Goal: Task Accomplishment & Management: Manage account settings

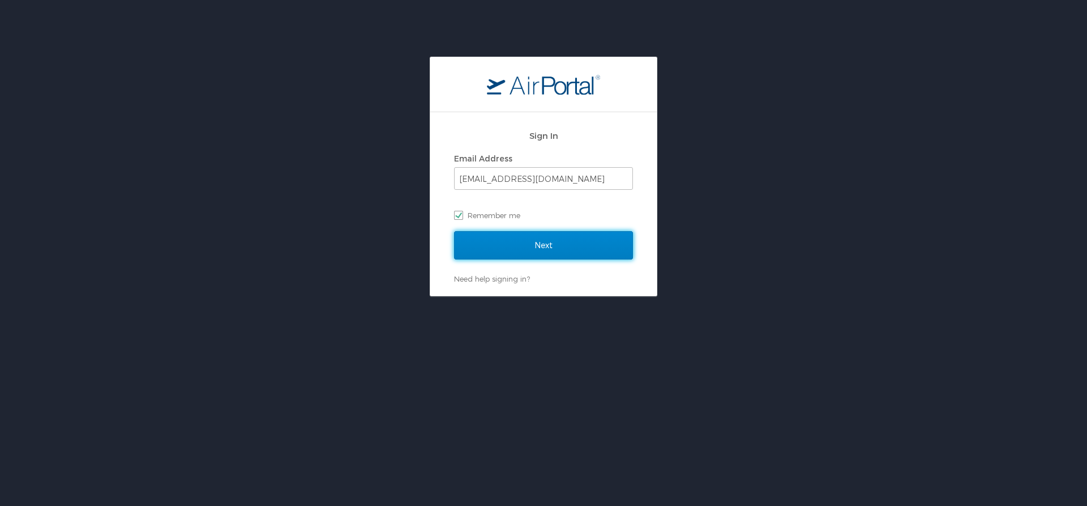
click at [547, 251] on input "Next" at bounding box center [543, 245] width 179 height 28
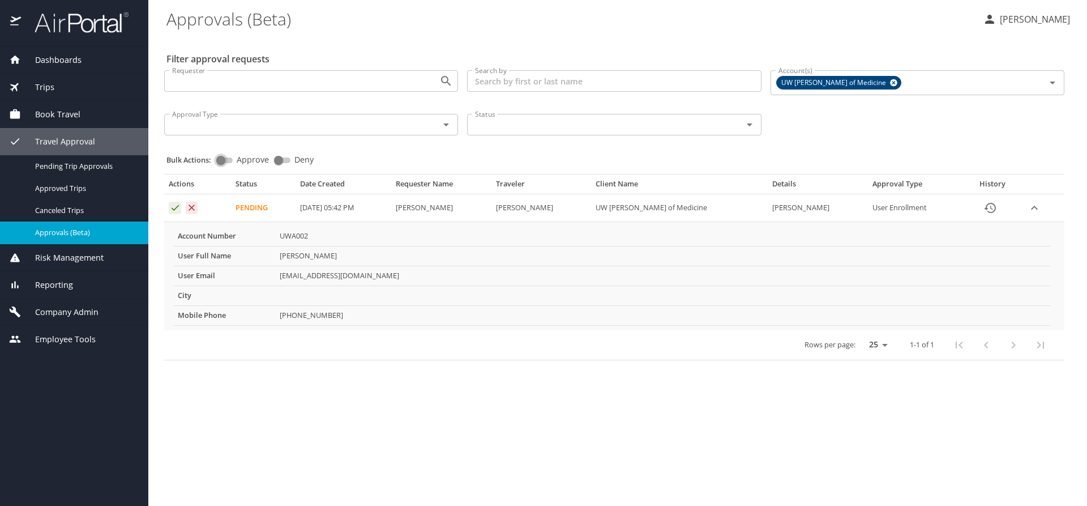
click at [229, 158] on input "Approve" at bounding box center [220, 160] width 41 height 14
checkbox input "true"
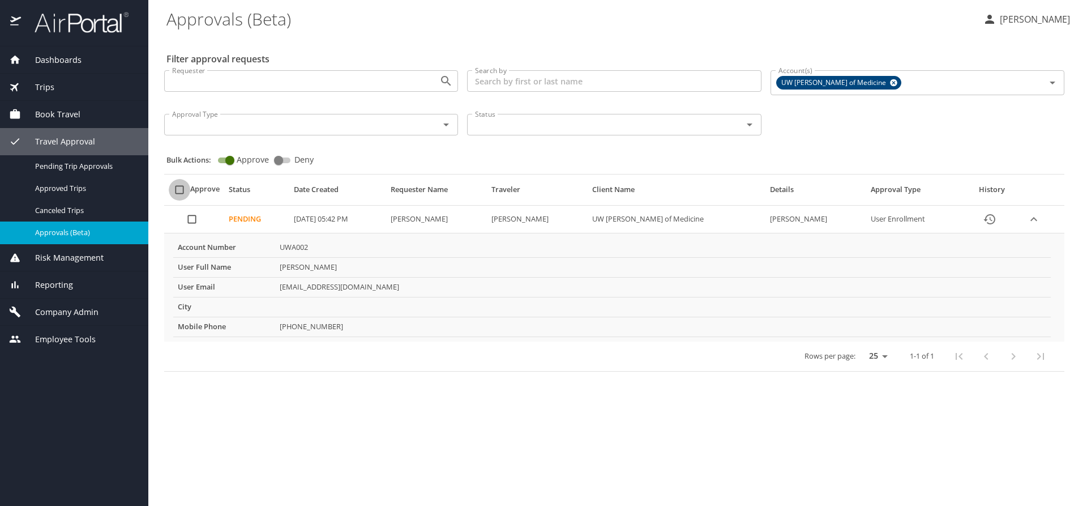
click at [179, 187] on input "select all approval requests" at bounding box center [180, 190] width 22 height 22
checkbox input "true"
click at [599, 476] on span "Bulk Approve" at bounding box center [610, 472] width 65 height 14
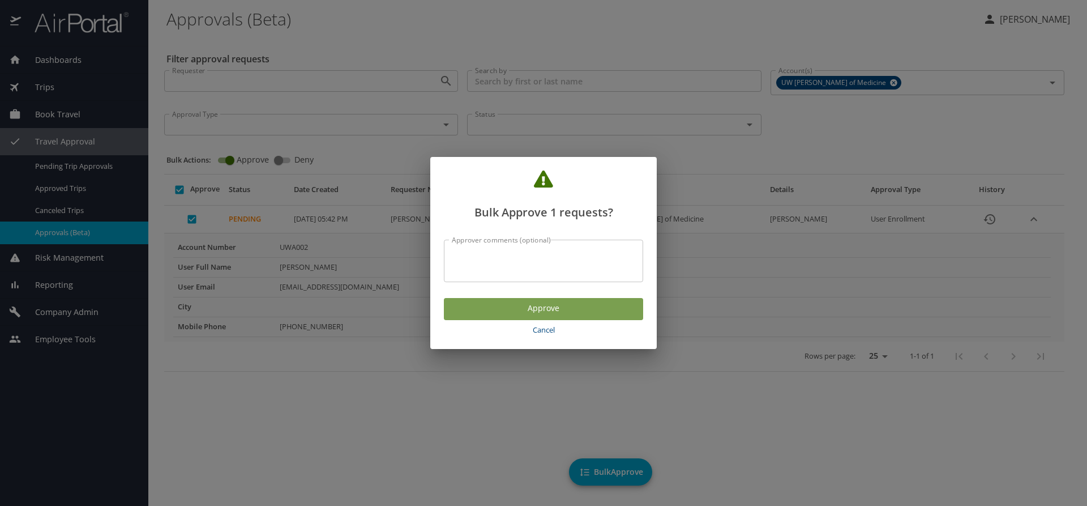
click at [504, 311] on span "Approve" at bounding box center [543, 308] width 181 height 14
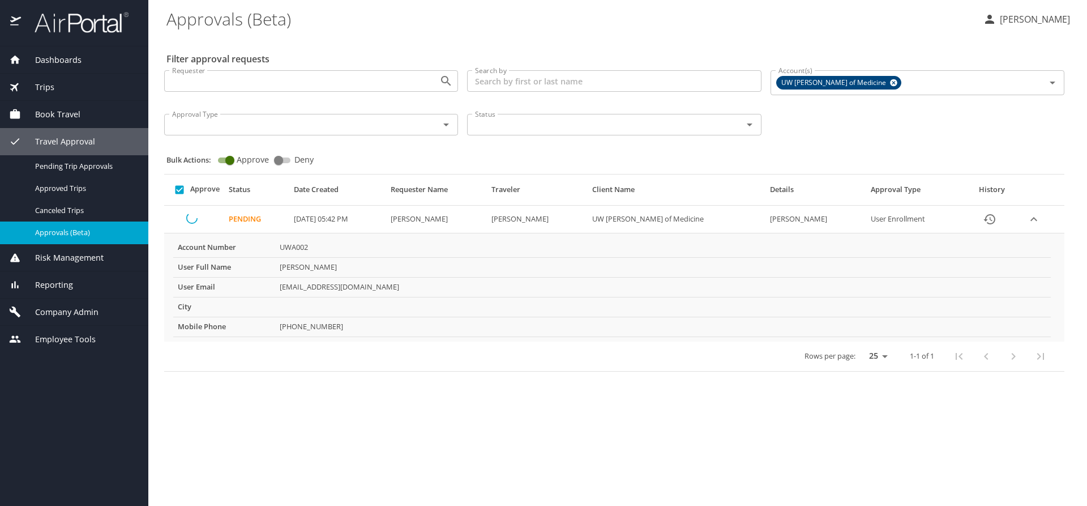
checkbox input "false"
